Goal: Task Accomplishment & Management: Manage account settings

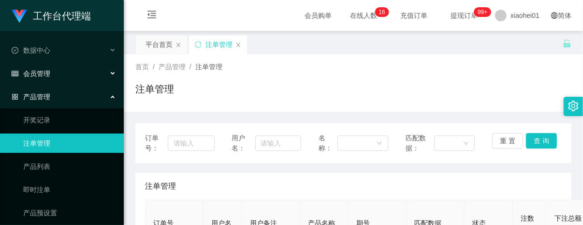
click at [95, 73] on div "会员管理" at bounding box center [62, 73] width 124 height 19
